Goal: Check status: Check status

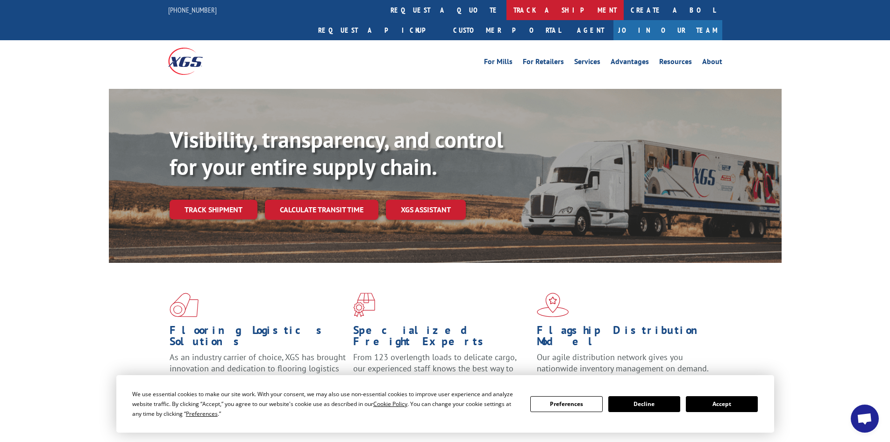
click at [507, 8] on link "track a shipment" at bounding box center [565, 10] width 117 height 20
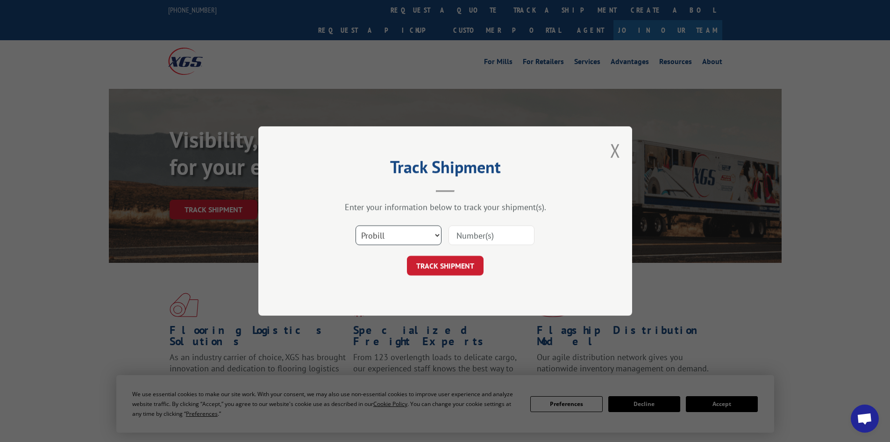
click at [436, 235] on select "Select category... Probill BOL PO" at bounding box center [399, 235] width 86 height 20
select select "bol"
click at [356, 225] on select "Select category... Probill BOL PO" at bounding box center [399, 235] width 86 height 20
click at [466, 235] on input at bounding box center [492, 235] width 86 height 20
type input "3386830"
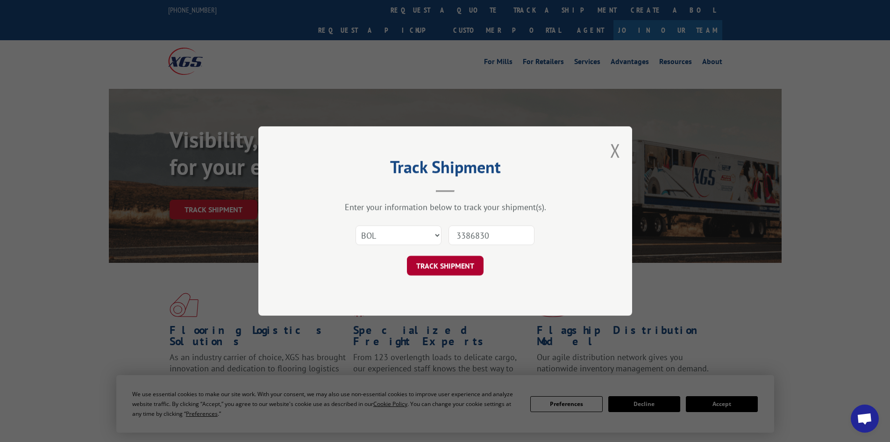
click at [453, 265] on button "TRACK SHIPMENT" at bounding box center [445, 266] width 77 height 20
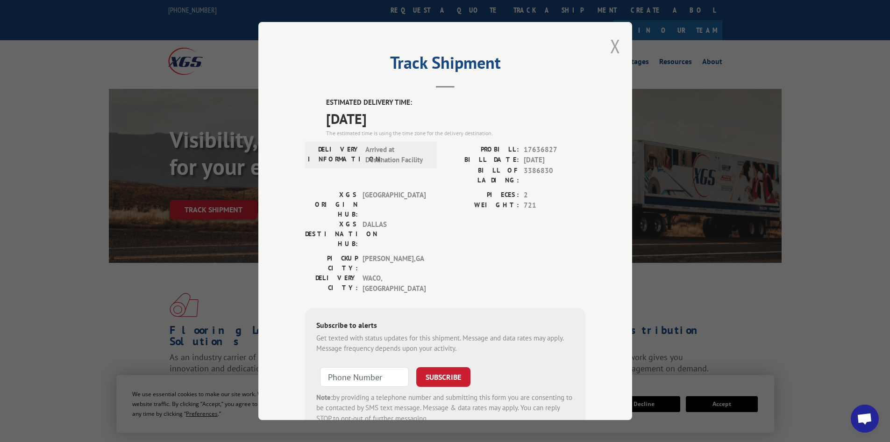
click at [612, 48] on button "Close modal" at bounding box center [615, 46] width 10 height 25
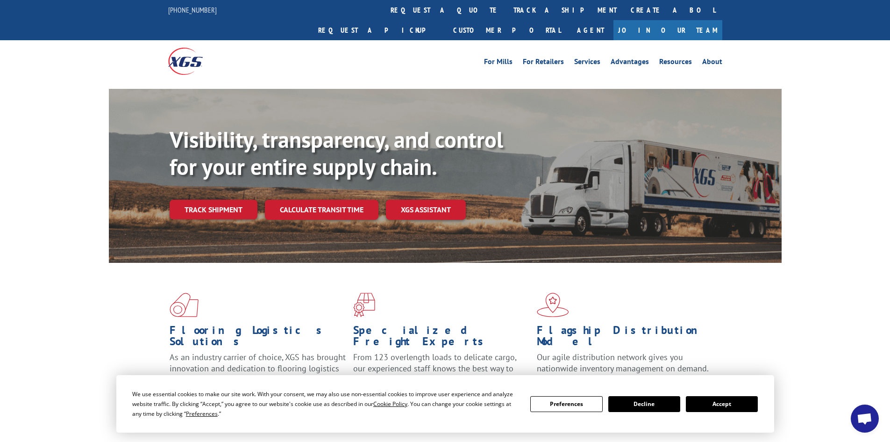
click at [715, 400] on button "Accept" at bounding box center [722, 404] width 72 height 16
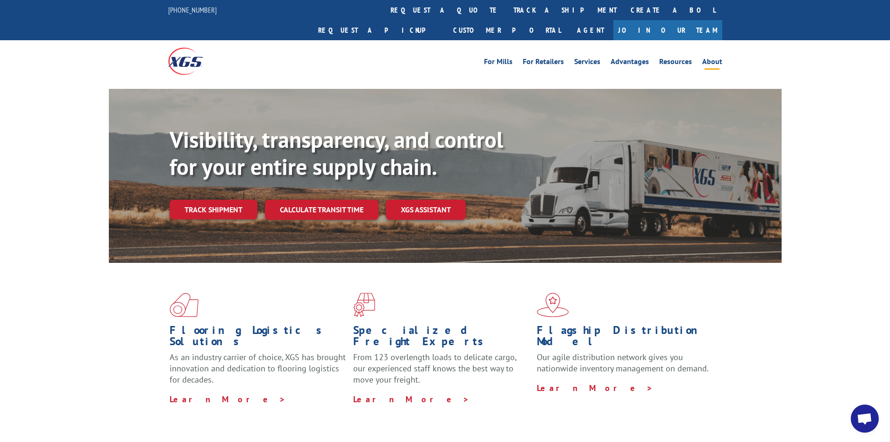
click at [710, 58] on link "About" at bounding box center [712, 63] width 20 height 10
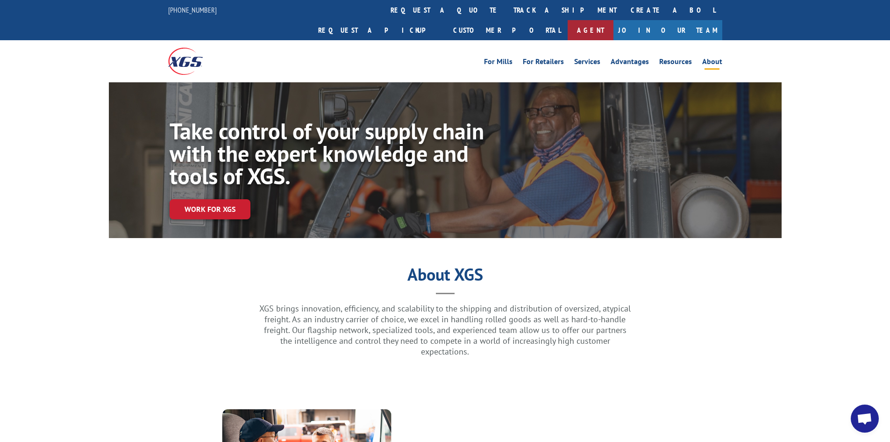
click at [614, 20] on link "Agent" at bounding box center [591, 30] width 46 height 20
